Goal: Information Seeking & Learning: Compare options

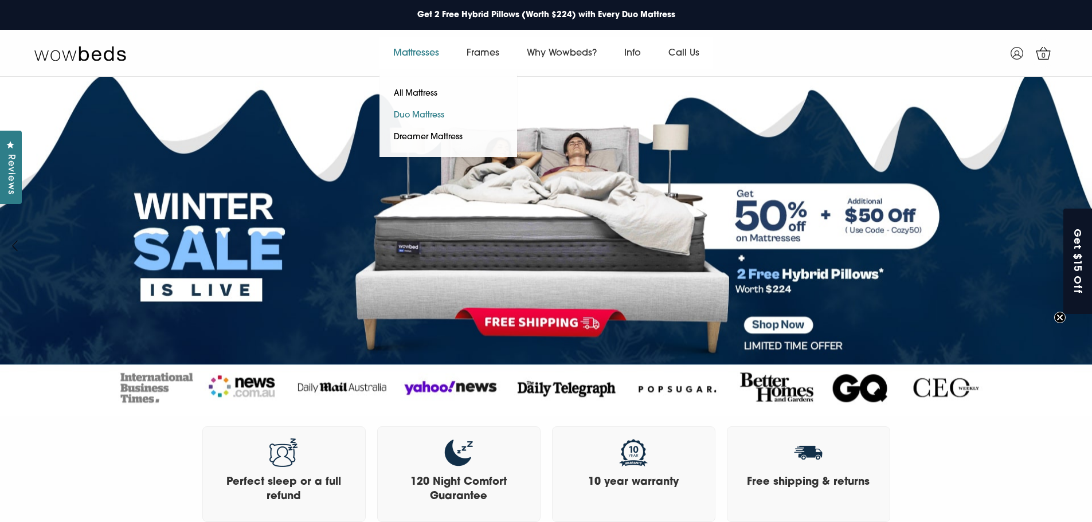
click at [413, 108] on link "Duo Mattress" at bounding box center [418, 116] width 79 height 22
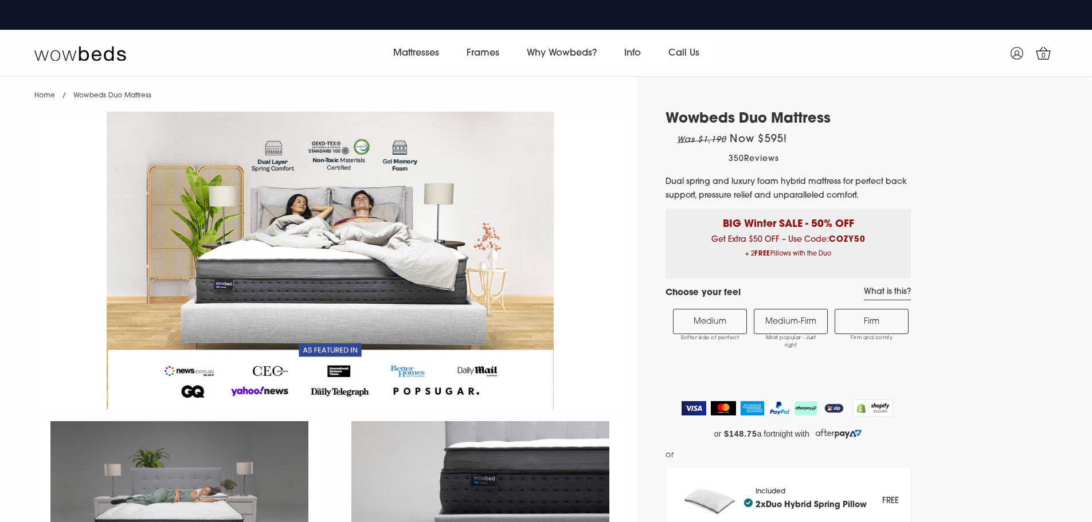
select select "Medium-Firm"
select select "Queen"
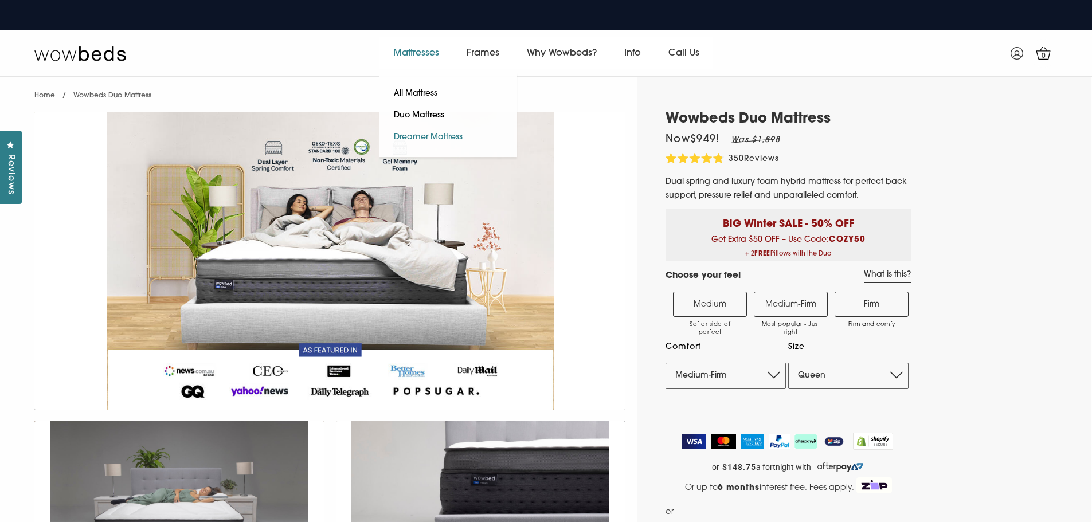
click at [414, 132] on link "Dreamer Mattress" at bounding box center [427, 138] width 97 height 22
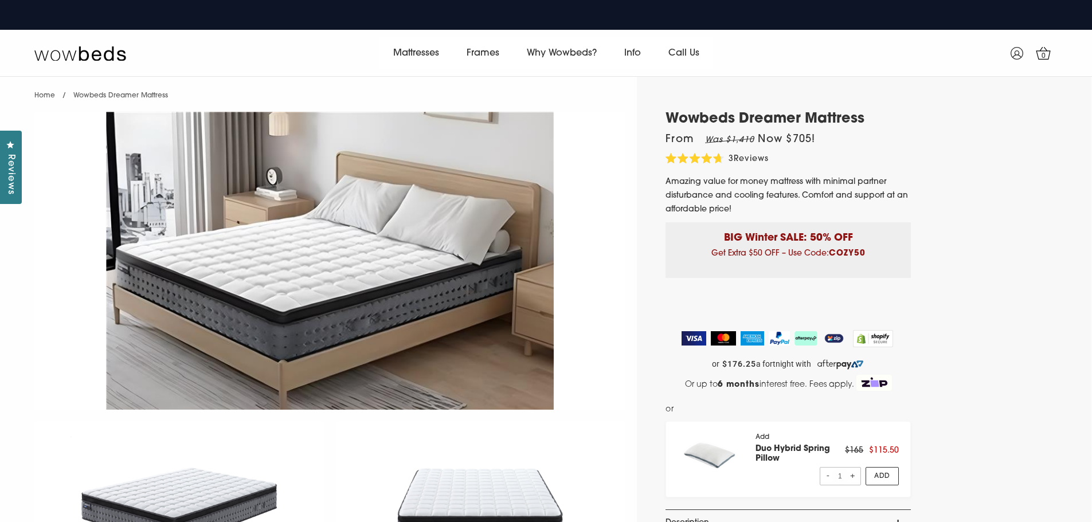
select select "Queen"
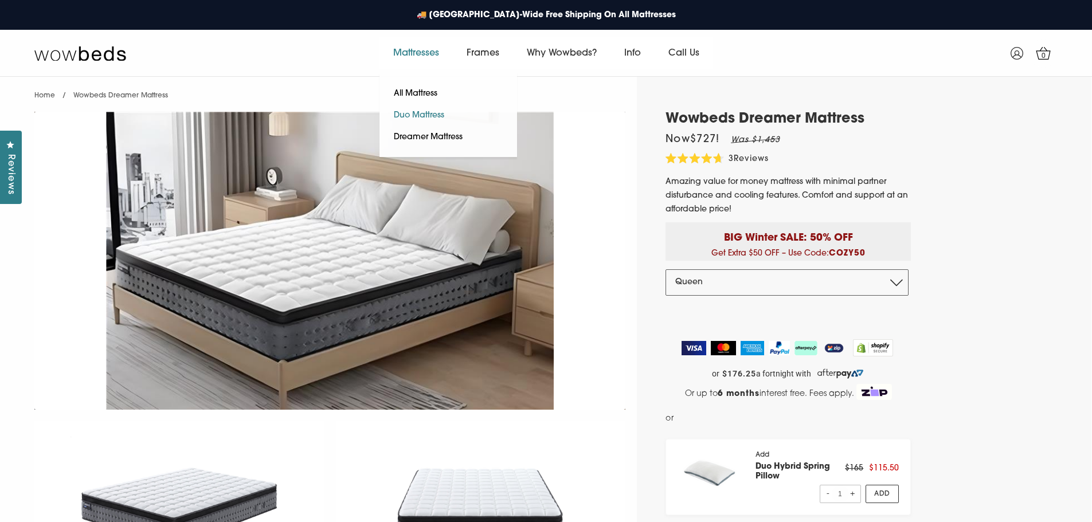
click at [413, 111] on link "Duo Mattress" at bounding box center [418, 116] width 79 height 22
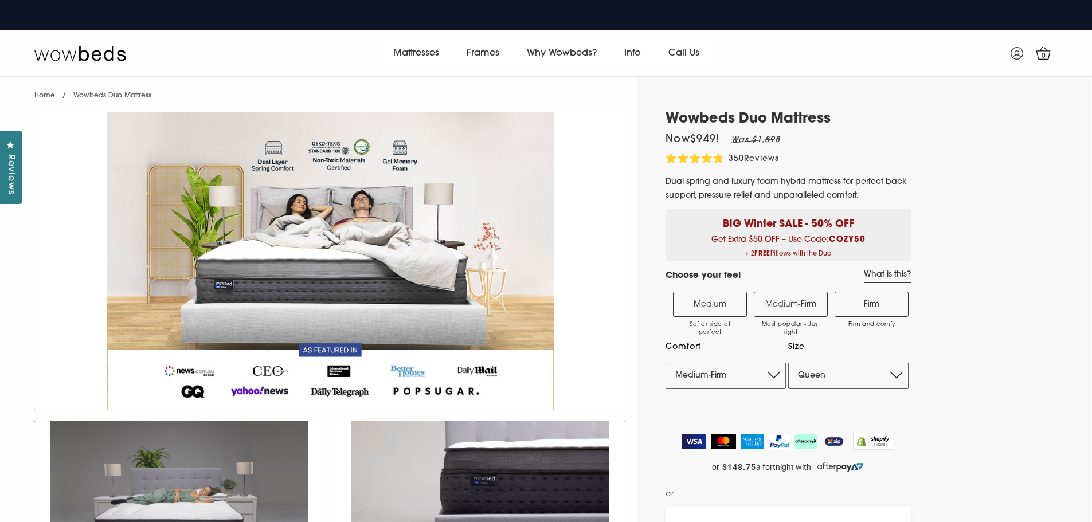
select select "Medium-Firm"
select select "Queen"
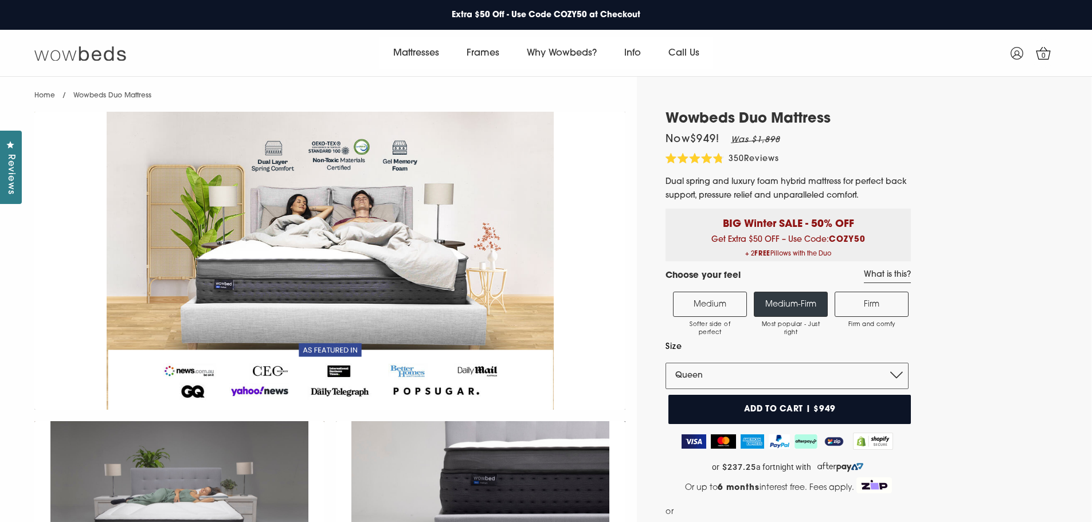
click at [94, 54] on img at bounding box center [80, 53] width 92 height 16
